Goal: Check status

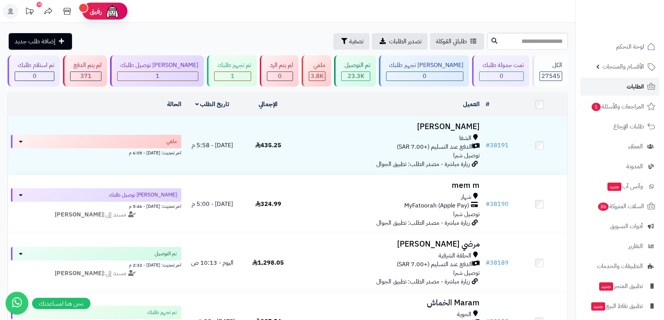
click at [625, 90] on link "الطلبات" at bounding box center [619, 87] width 79 height 18
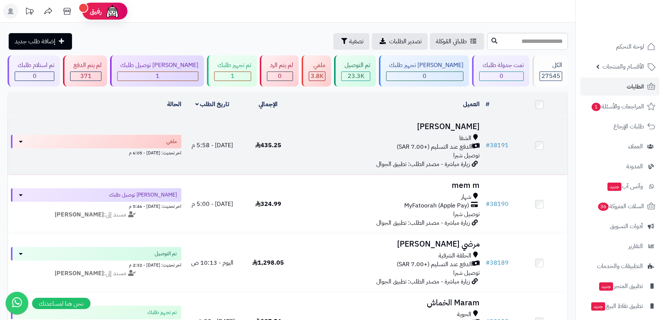
click at [333, 150] on div "الشفا الدفع عند التسليم (+7.00 SAR) توصيل شبرا" at bounding box center [389, 147] width 180 height 26
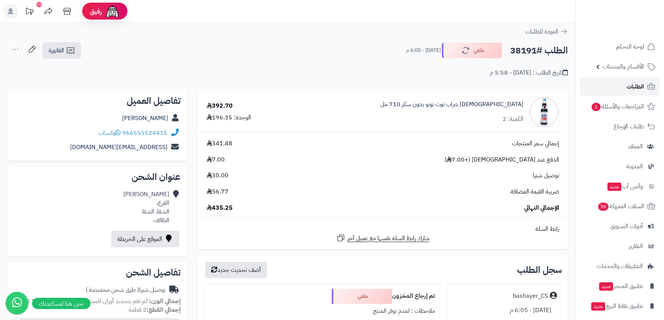
click at [617, 91] on link "الطلبات" at bounding box center [619, 87] width 79 height 18
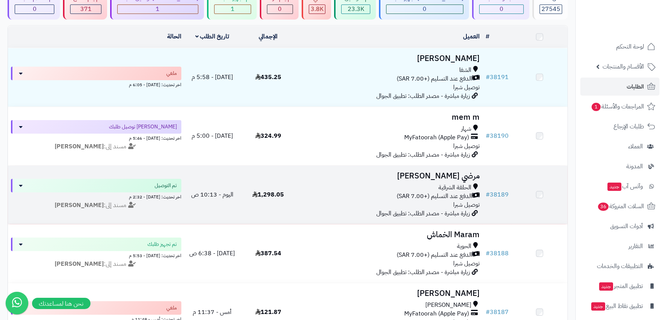
scroll to position [209, 0]
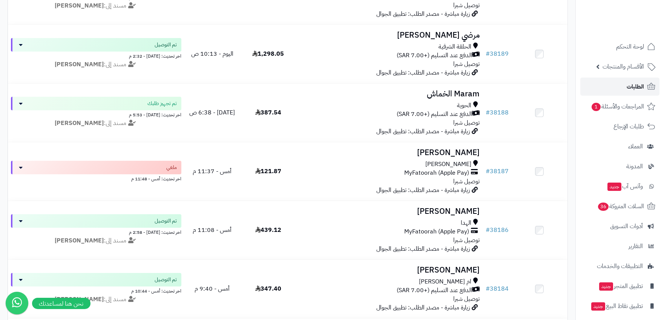
click at [639, 80] on link "الطلبات" at bounding box center [619, 87] width 79 height 18
